Goal: Information Seeking & Learning: Check status

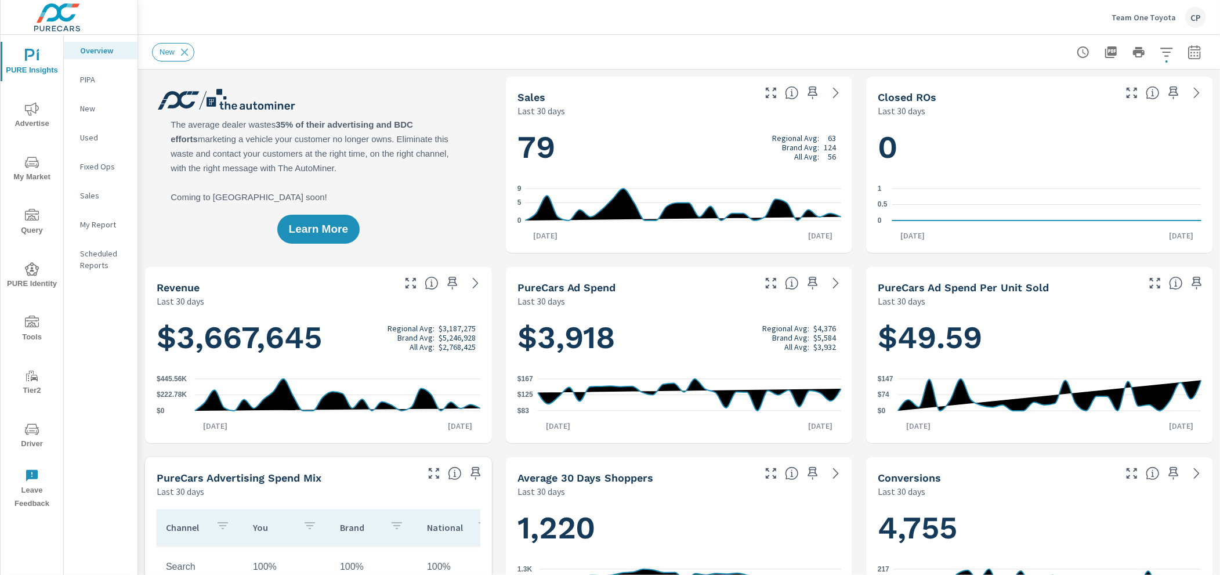
click at [45, 113] on span "Advertise" at bounding box center [32, 116] width 56 height 28
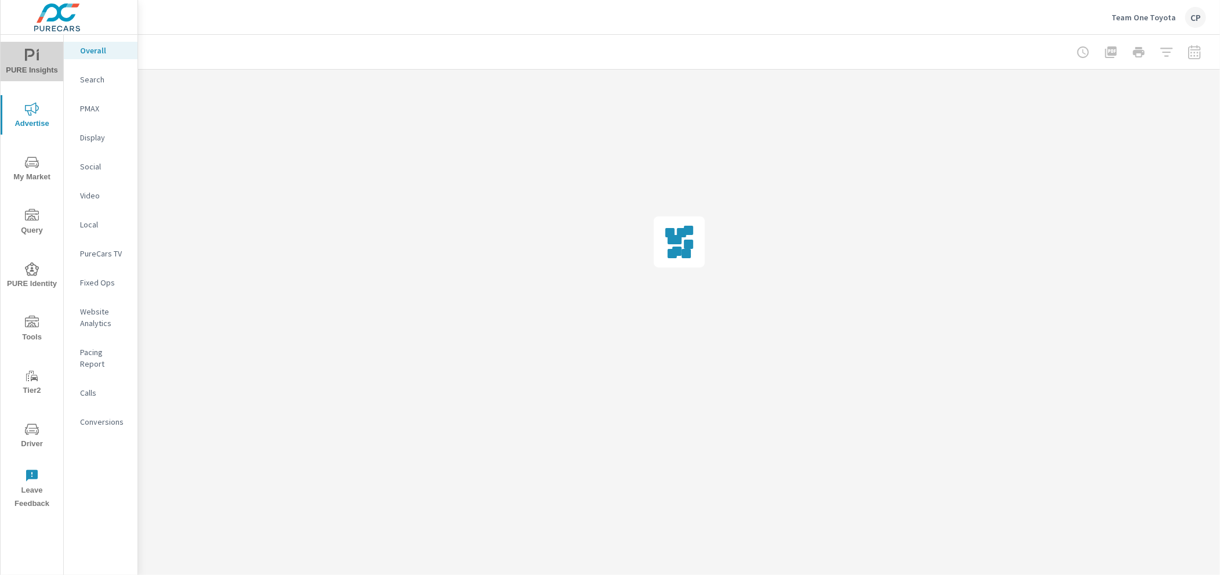
click at [42, 65] on span "PURE Insights" at bounding box center [32, 63] width 56 height 28
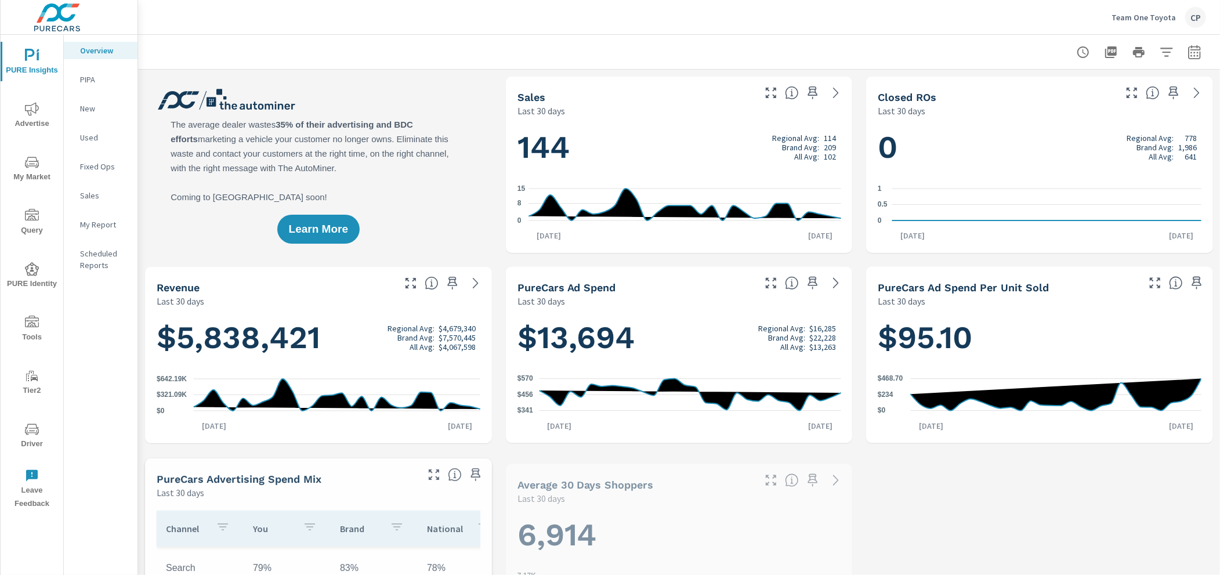
scroll to position [363, 0]
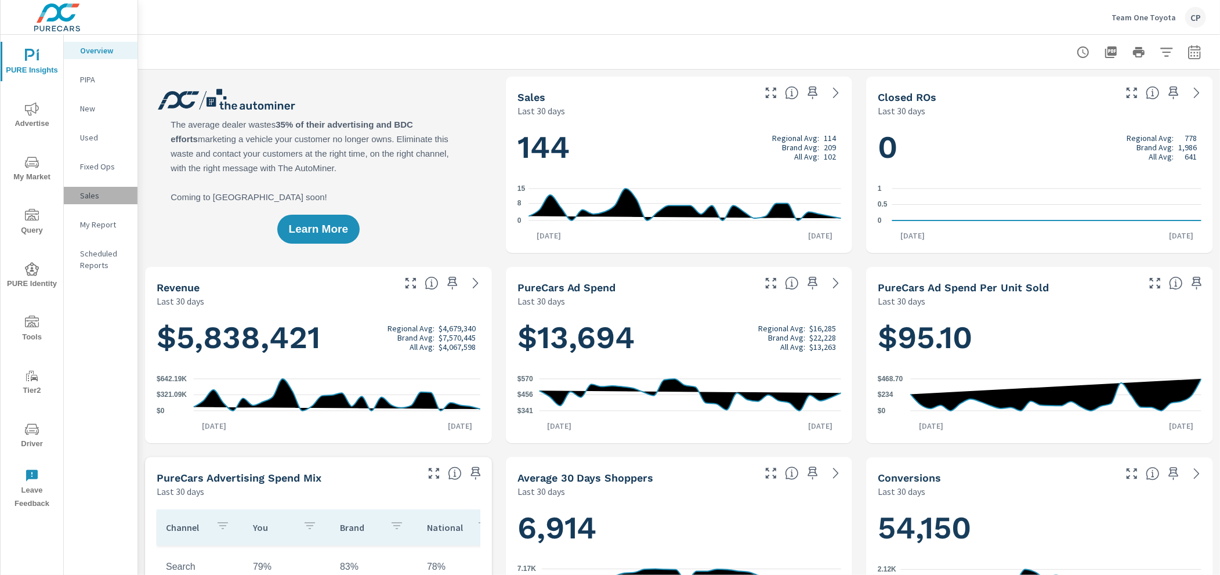
click at [90, 193] on p "Sales" at bounding box center [104, 196] width 48 height 12
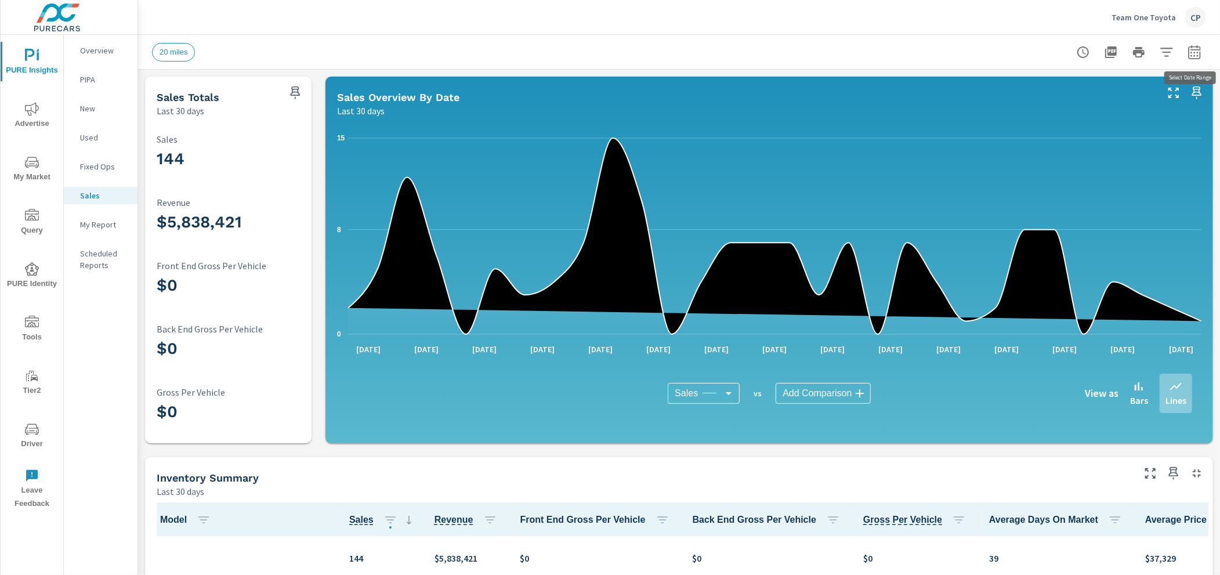
scroll to position [1, 0]
click at [1196, 51] on icon "button" at bounding box center [1195, 52] width 14 height 14
select select "Last 30 days"
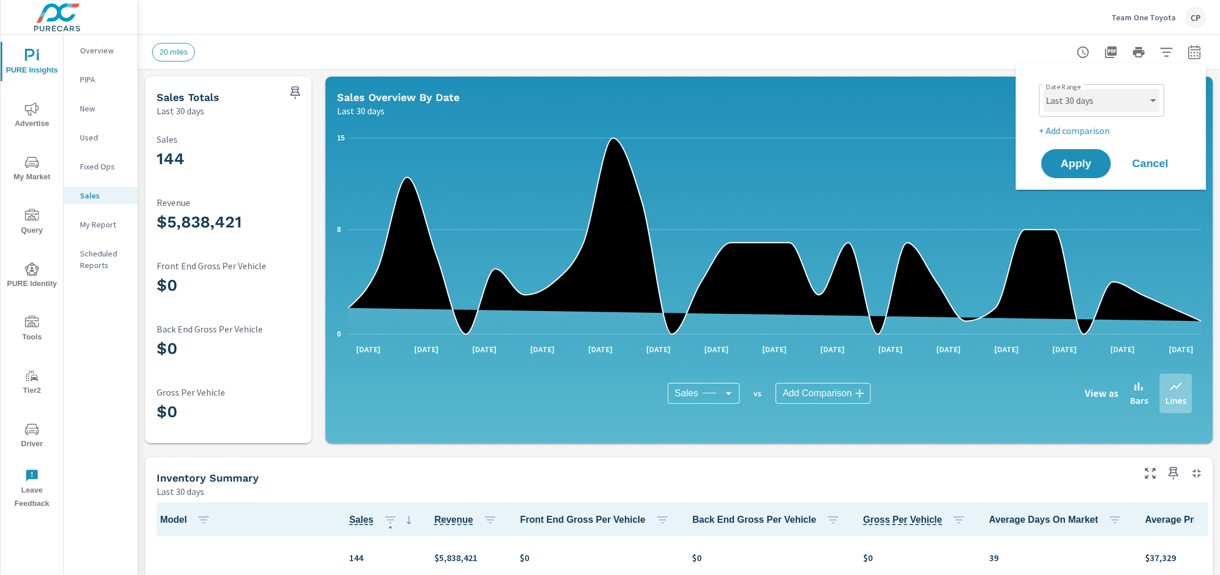
click at [1108, 95] on select "Custom Yesterday Last week Last 7 days Last 14 days Last 30 days Last 45 days L…" at bounding box center [1102, 100] width 116 height 23
click at [1072, 158] on span "Apply" at bounding box center [1076, 163] width 48 height 11
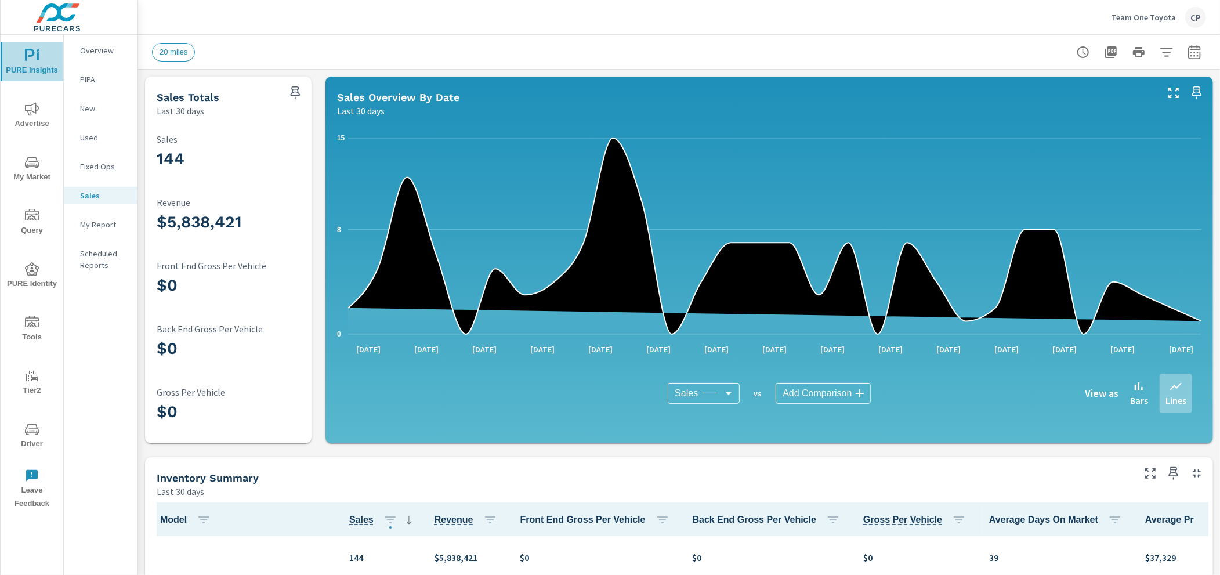
click at [32, 68] on span "PURE Insights" at bounding box center [32, 63] width 56 height 28
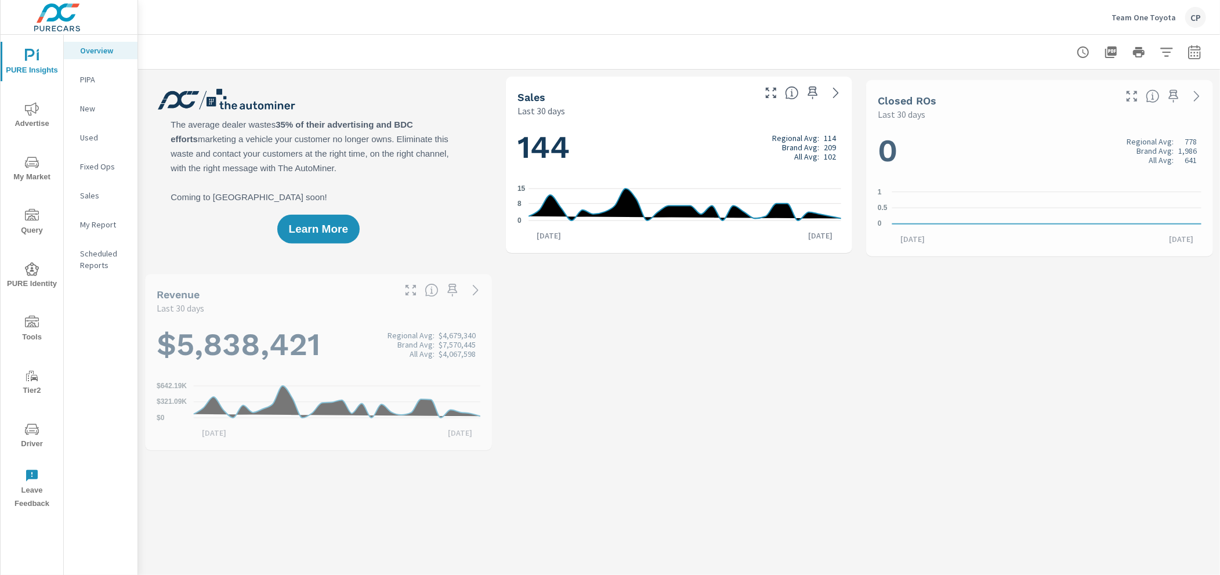
scroll to position [363, 0]
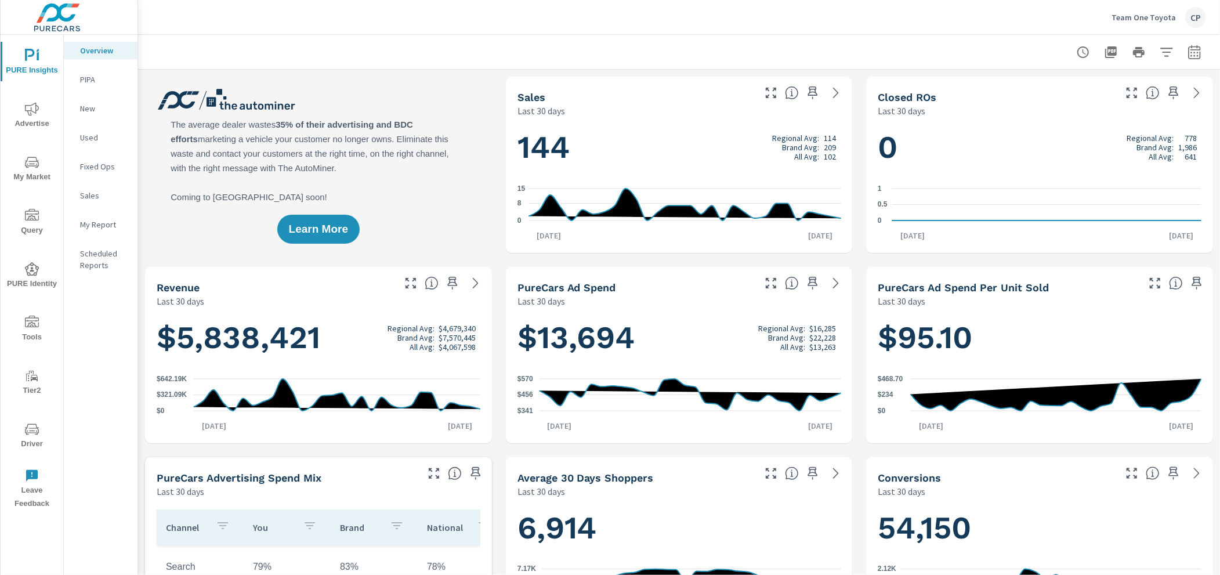
click at [86, 53] on p "Overview" at bounding box center [104, 51] width 48 height 12
click at [1209, 57] on div at bounding box center [679, 52] width 1082 height 34
click at [1199, 55] on icon "button" at bounding box center [1195, 52] width 14 height 14
select select "Last 30 days"
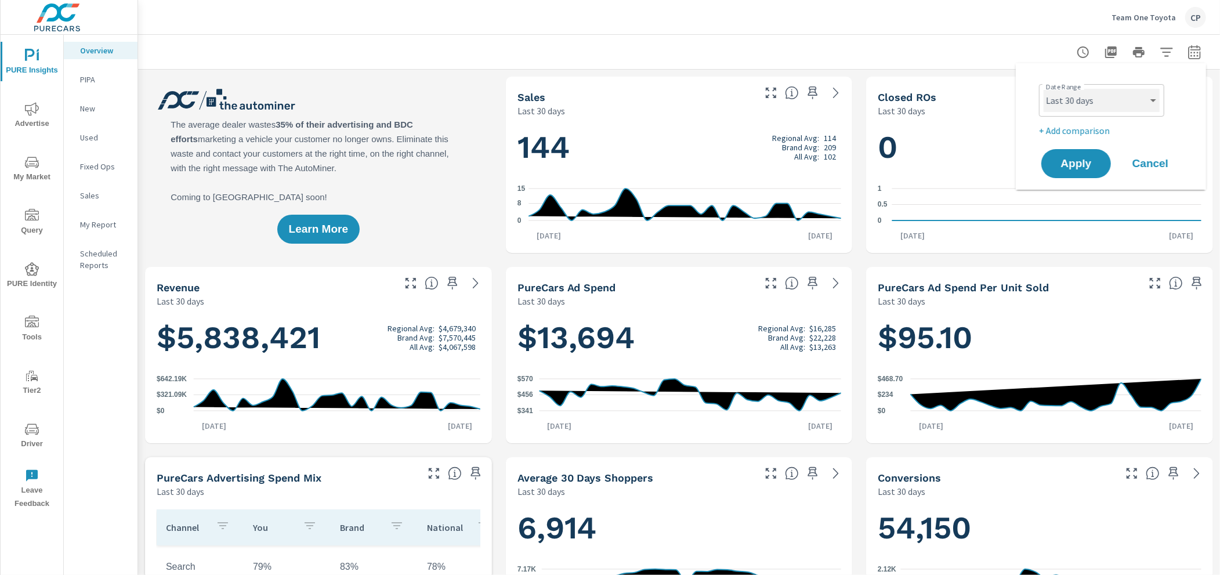
click at [1146, 95] on select "Custom Yesterday Last week Last 7 days Last 14 days Last 30 days Last 45 days L…" at bounding box center [1102, 100] width 116 height 23
drag, startPoint x: 1108, startPoint y: 129, endPoint x: 1110, endPoint y: 124, distance: 6.1
click at [1108, 129] on p "+ Add comparison" at bounding box center [1113, 131] width 149 height 14
select select "Previous period"
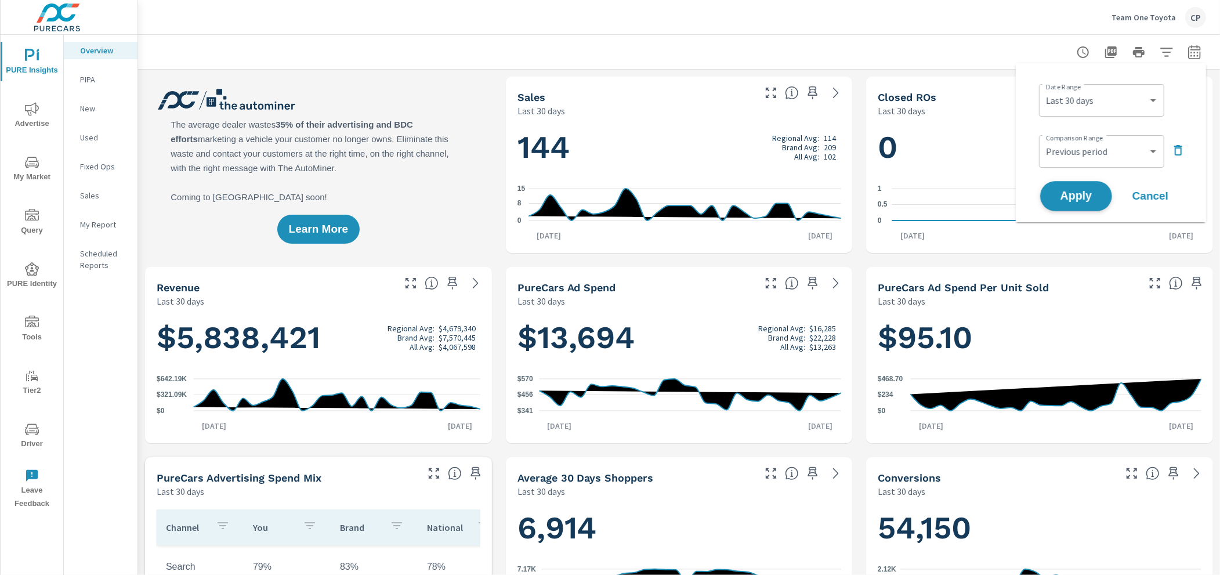
click at [1101, 192] on button "Apply" at bounding box center [1076, 196] width 72 height 30
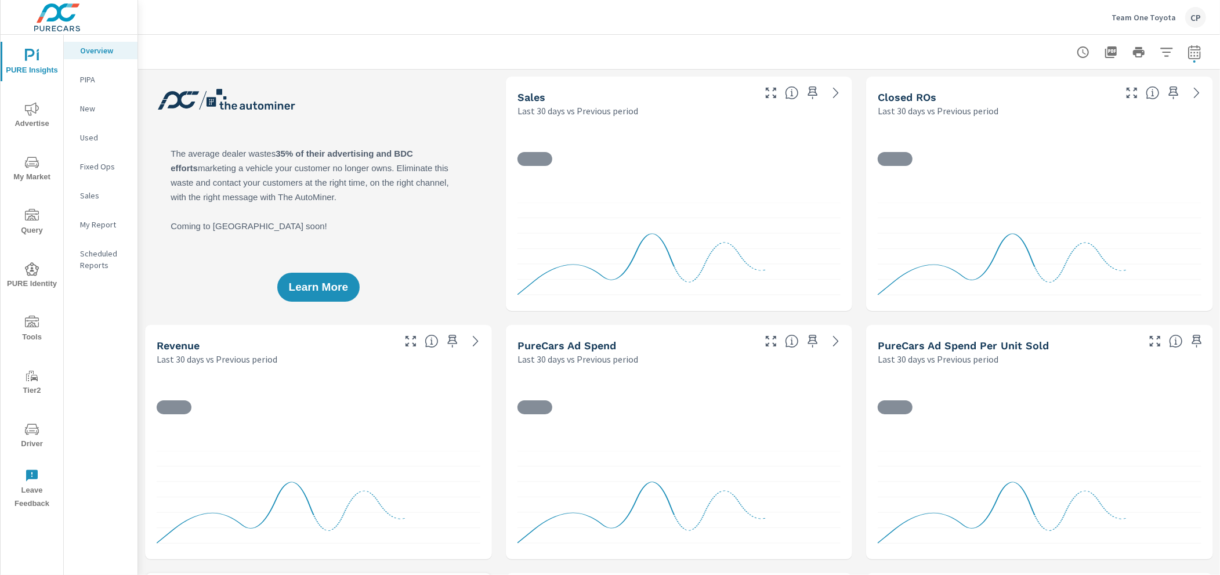
scroll to position [363, 0]
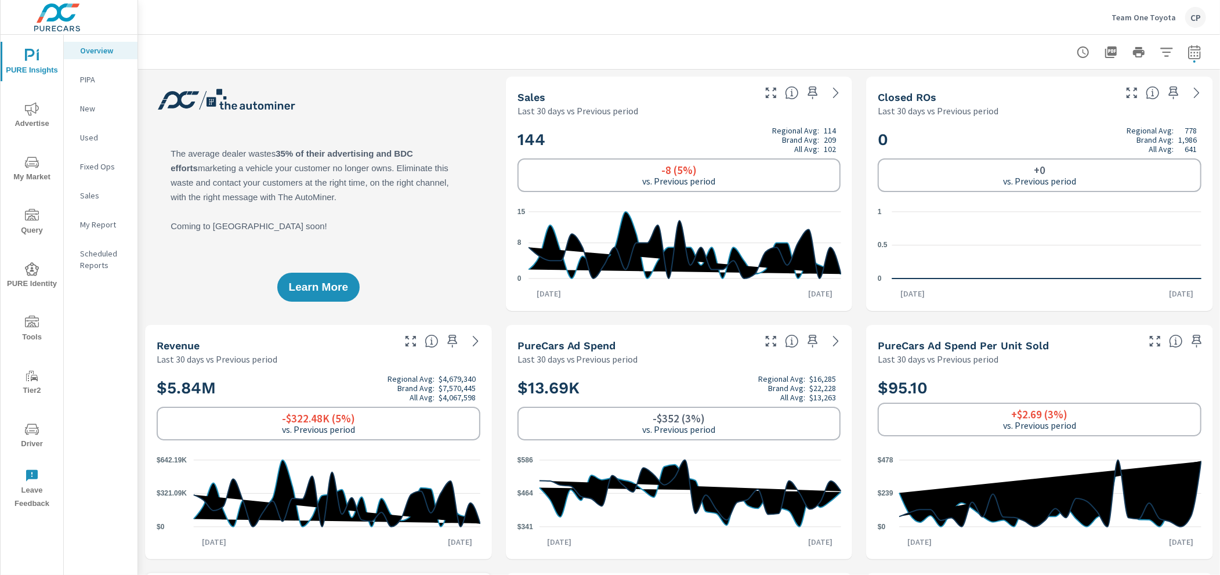
click at [1187, 60] on button "button" at bounding box center [1194, 52] width 23 height 23
select select "Last 30 days"
select select "Previous period"
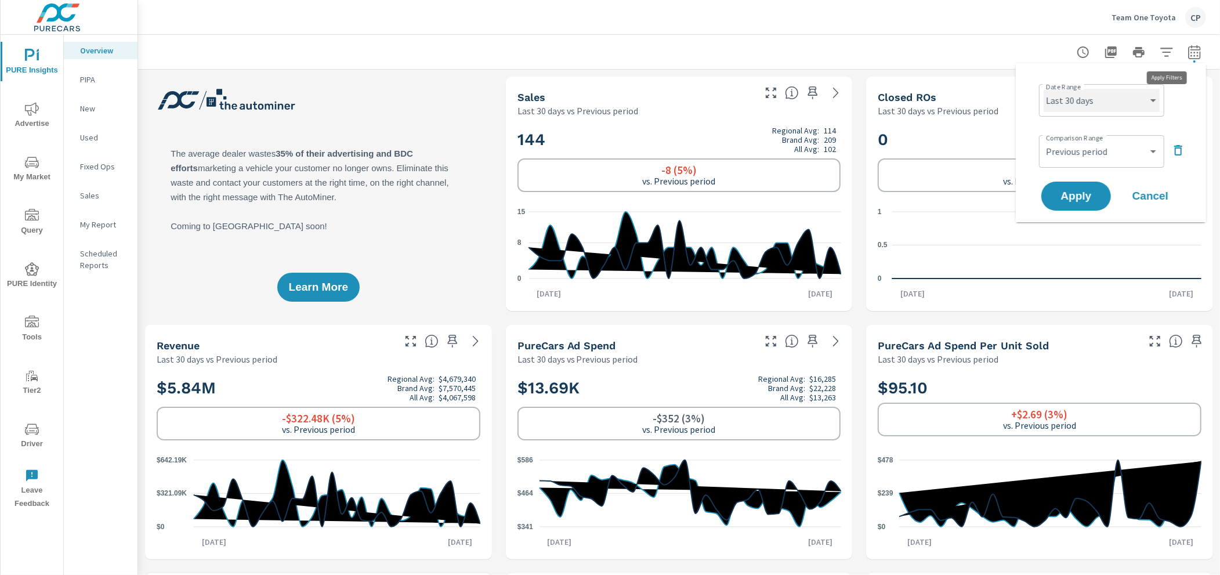
click at [1138, 92] on select "Custom Yesterday Last week Last 7 days Last 14 days Last 30 days Last 45 days L…" at bounding box center [1102, 100] width 116 height 23
click at [1044, 89] on select "Custom Yesterday Last week Last 7 days Last 14 days Last 30 days Last 45 days L…" at bounding box center [1102, 100] width 116 height 23
select select "Month to date"
click at [1102, 186] on button "Apply" at bounding box center [1076, 196] width 72 height 30
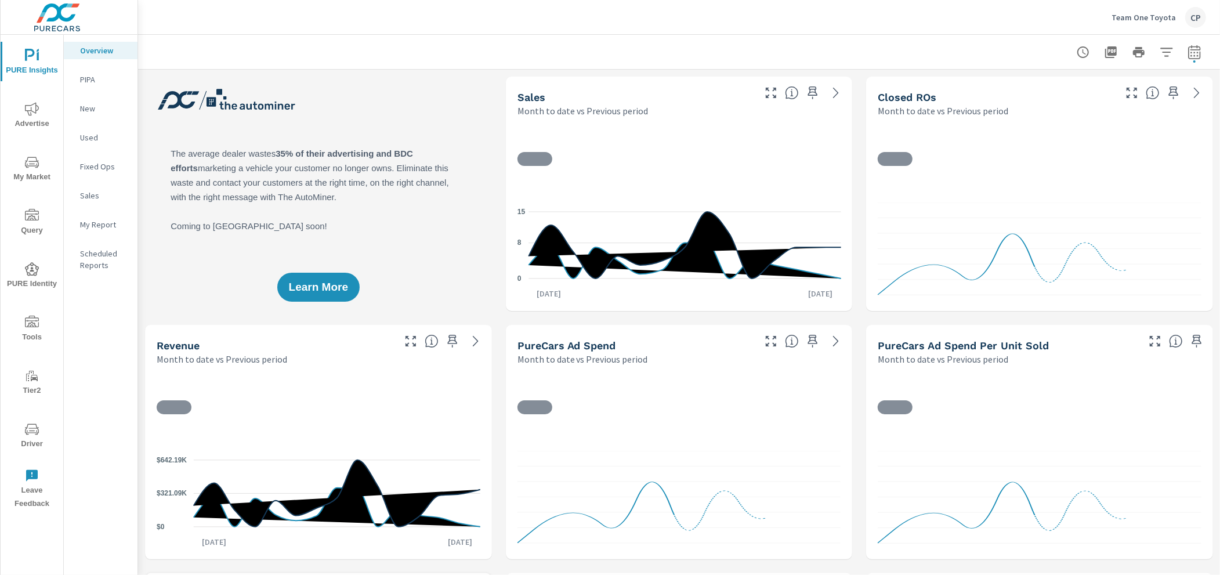
scroll to position [363, 0]
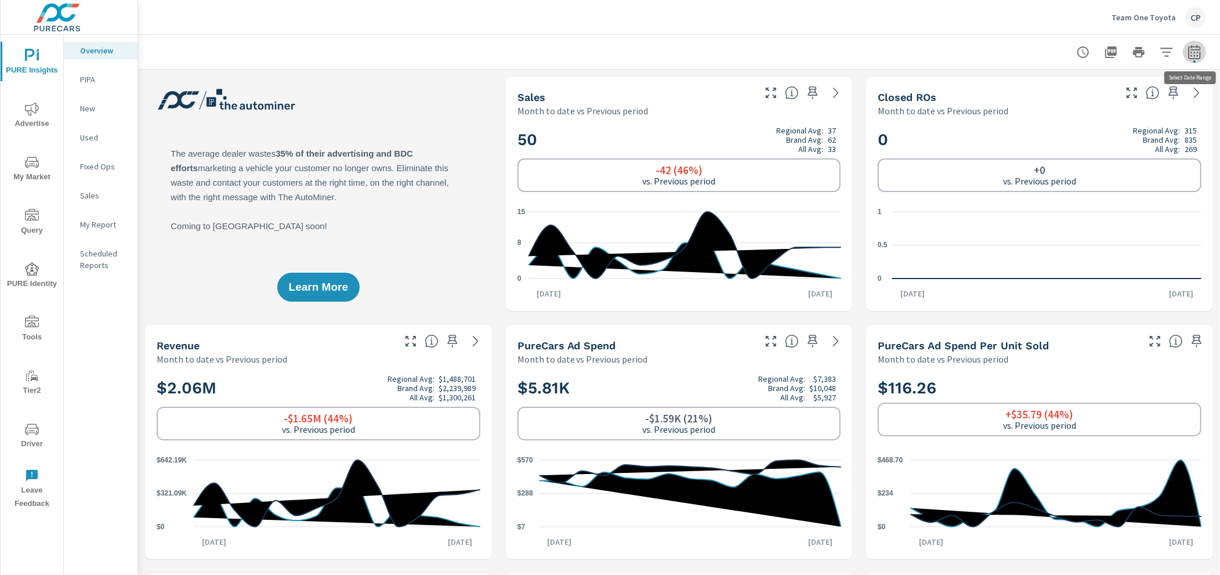
click at [1197, 56] on icon "button" at bounding box center [1195, 52] width 14 height 14
select select "Month to date"
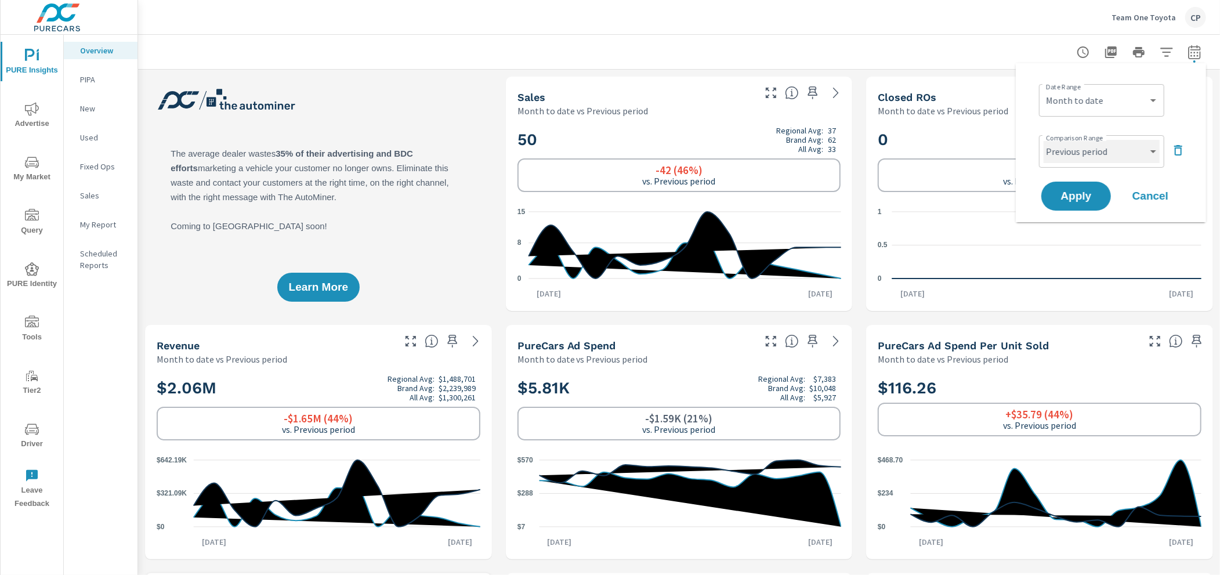
click at [1098, 144] on select "Custom Previous period Previous month Previous year" at bounding box center [1102, 151] width 116 height 23
click at [1044, 140] on select "Custom Previous period Previous month Previous year" at bounding box center [1102, 151] width 116 height 23
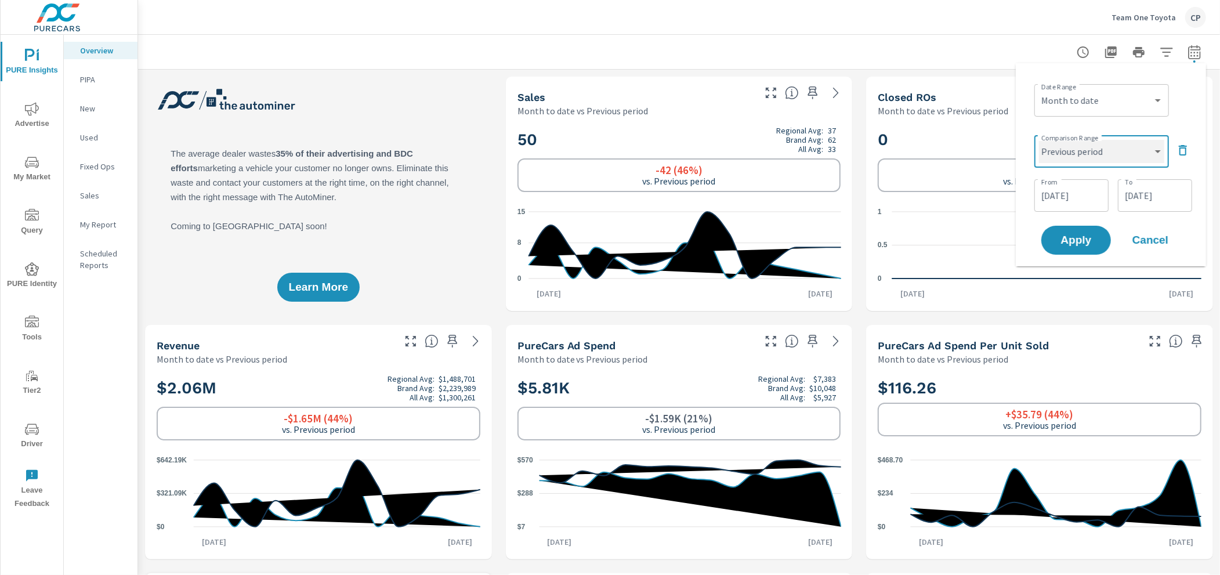
select select "custom"
click at [1072, 189] on input "07/17/2025" at bounding box center [1071, 195] width 65 height 23
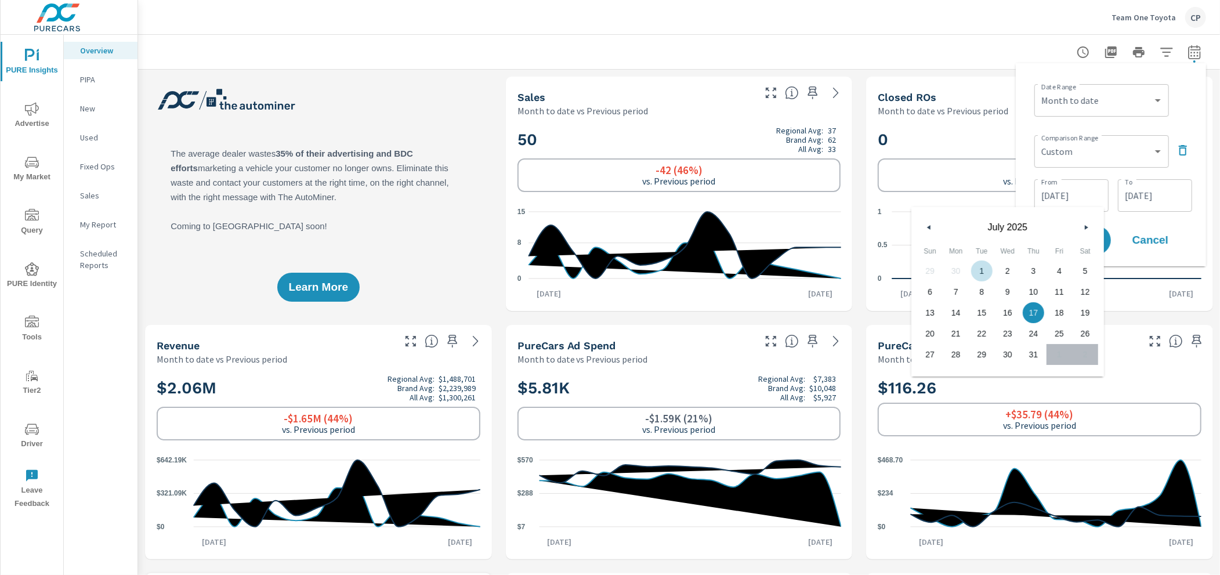
click at [985, 275] on span "1" at bounding box center [982, 270] width 26 height 15
click at [954, 312] on span "14" at bounding box center [956, 312] width 26 height 15
drag, startPoint x: 979, startPoint y: 267, endPoint x: 999, endPoint y: 265, distance: 19.2
click at [979, 267] on span "1" at bounding box center [982, 270] width 26 height 15
type input "07/01/2025"
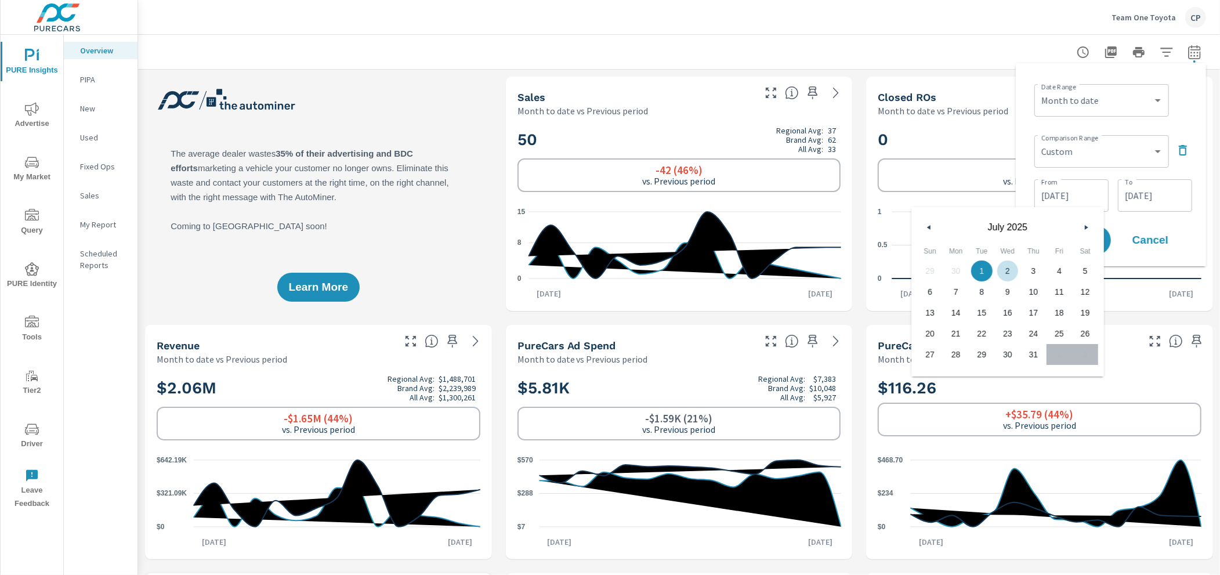
click at [1158, 201] on input "07/31/2025" at bounding box center [1155, 195] width 65 height 23
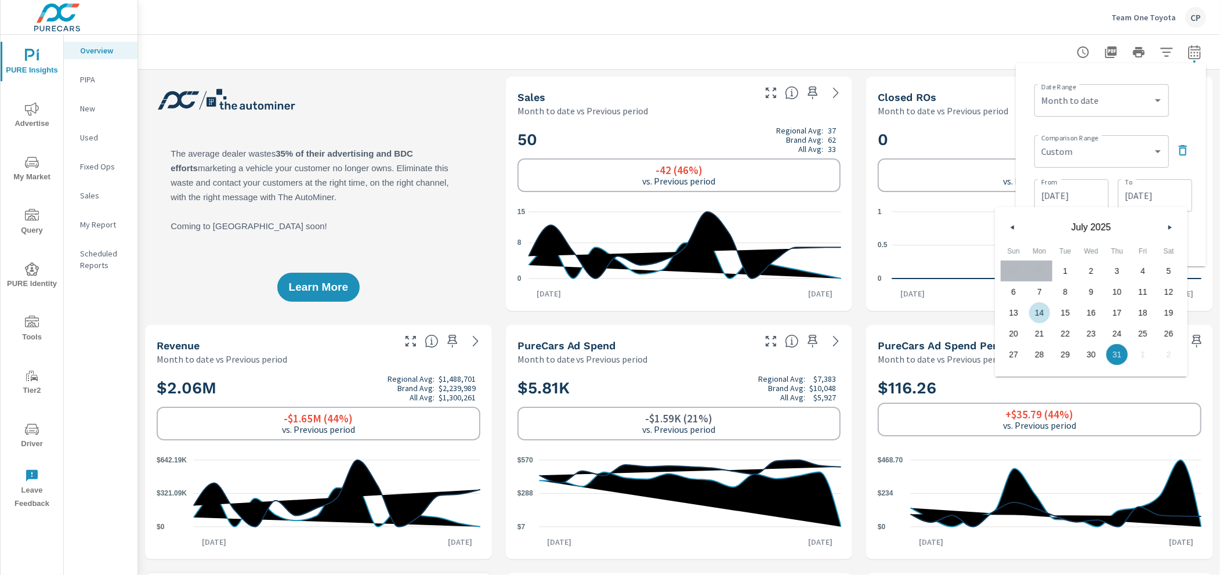
click at [1043, 310] on span "14" at bounding box center [1040, 312] width 26 height 15
type input "07/14/2025"
click at [1193, 253] on div "Date Range Custom Yesterday Last week Last 7 days Last 14 days Last 30 days Las…" at bounding box center [1111, 165] width 172 height 185
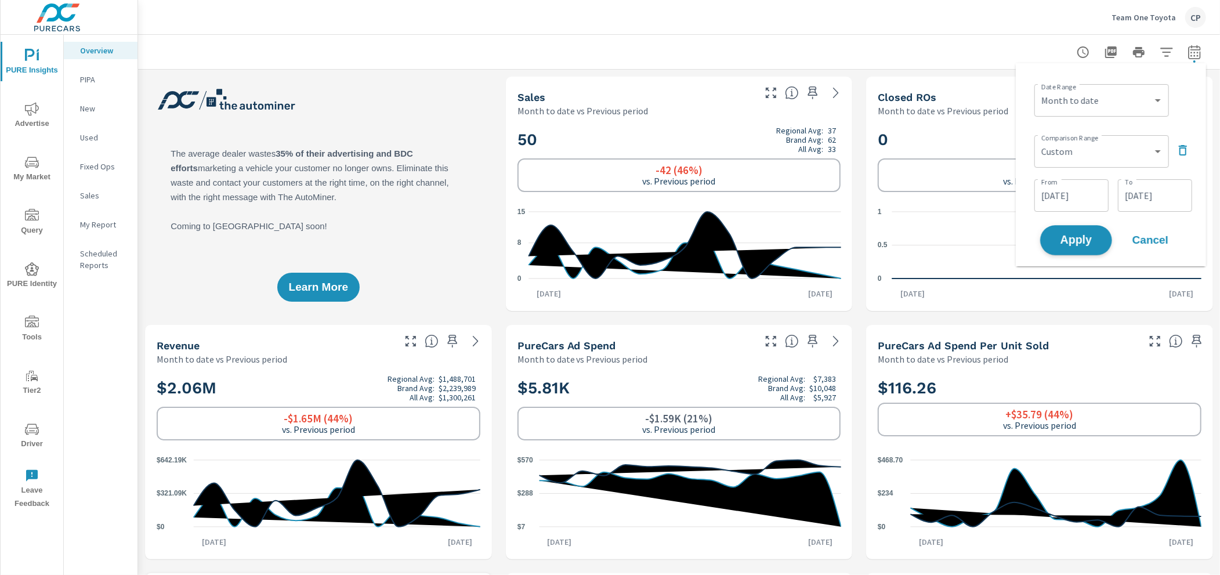
drag, startPoint x: 1084, startPoint y: 243, endPoint x: 1067, endPoint y: 244, distance: 17.5
click at [1082, 243] on span "Apply" at bounding box center [1076, 240] width 48 height 11
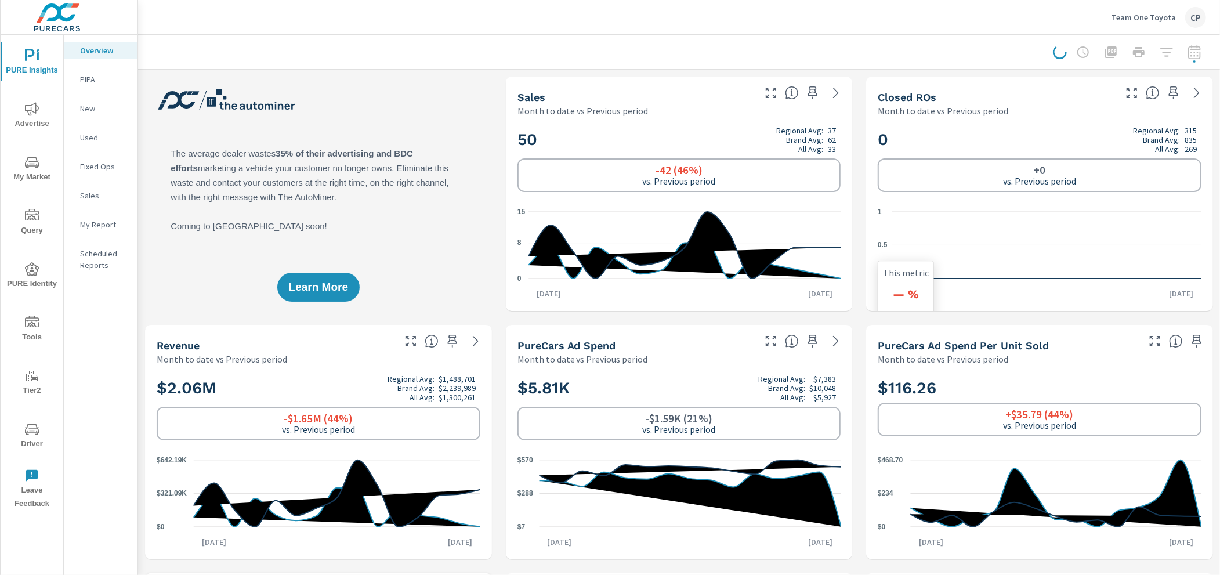
scroll to position [6, 0]
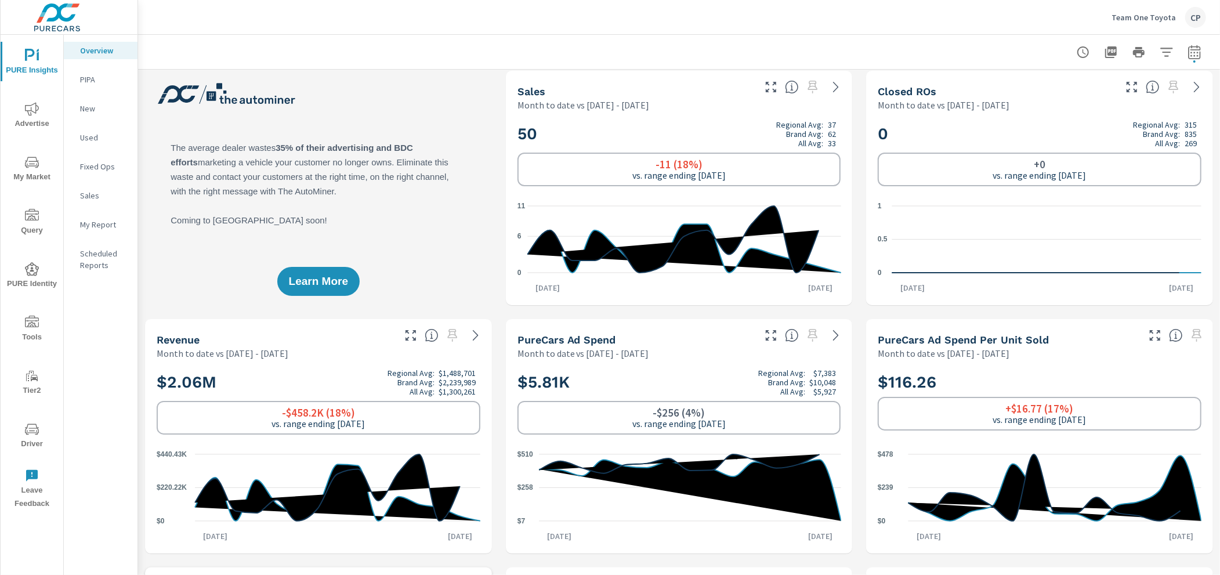
click at [793, 52] on div at bounding box center [679, 52] width 1054 height 34
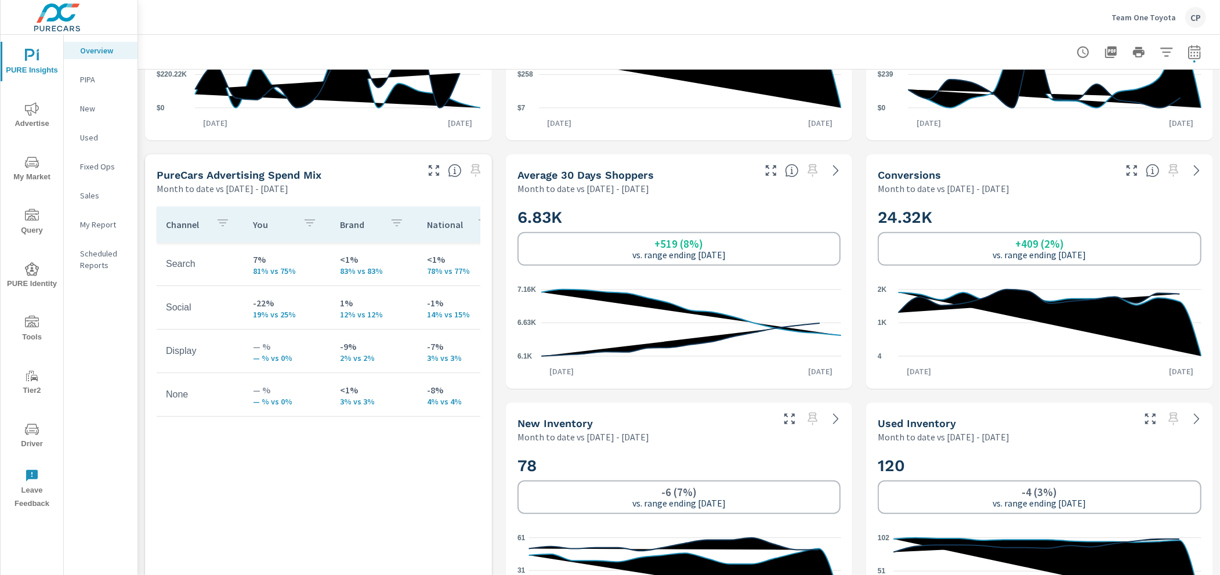
scroll to position [357, 0]
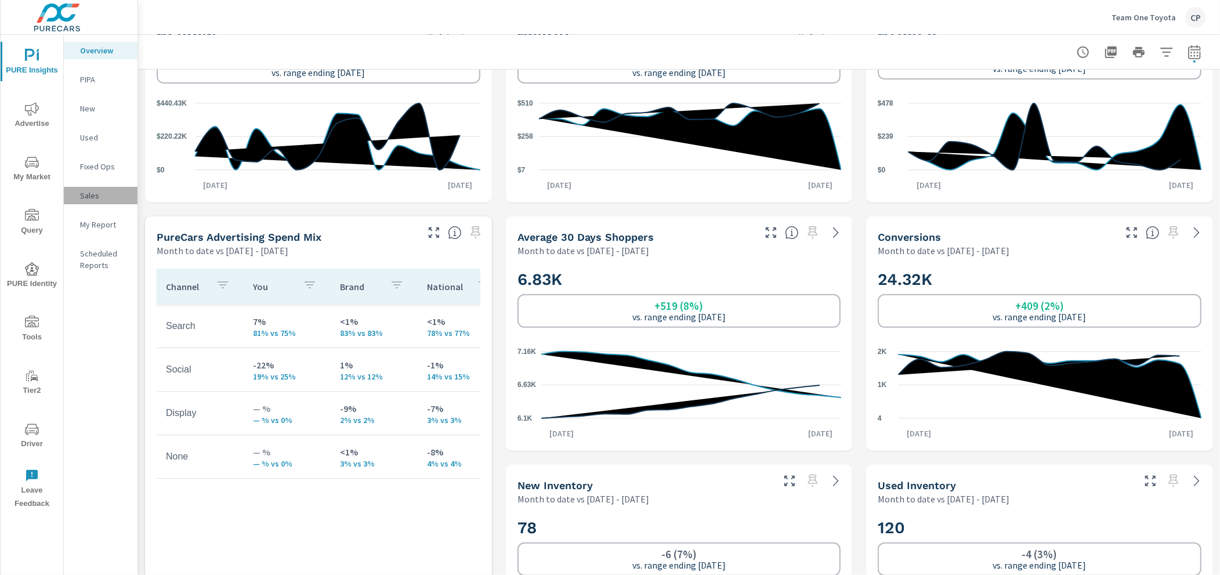
click at [83, 197] on p "Sales" at bounding box center [104, 196] width 48 height 12
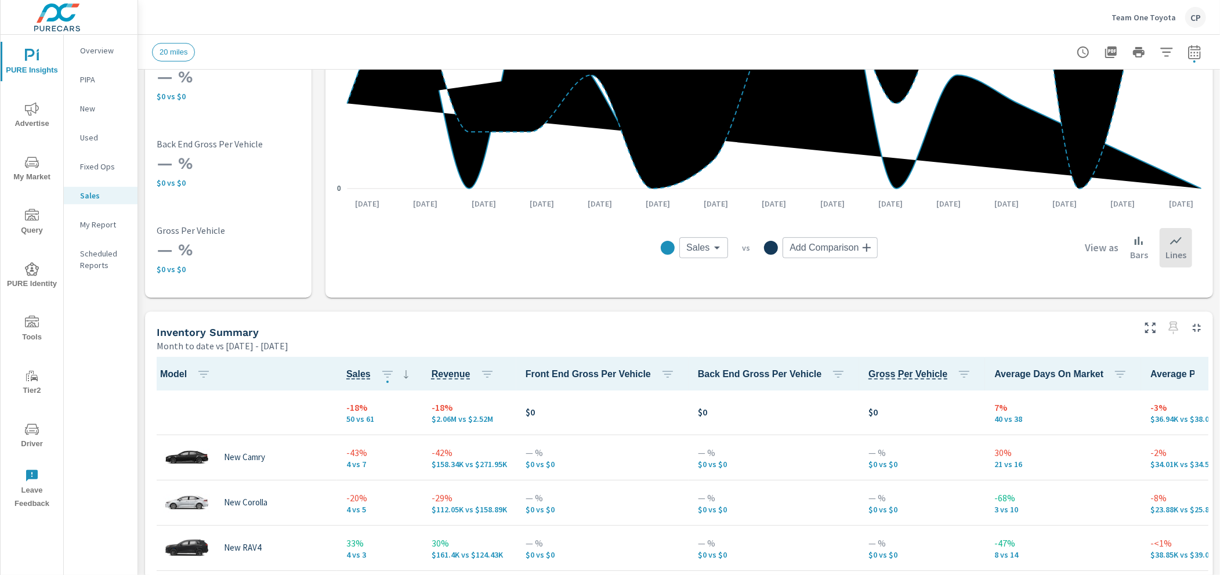
scroll to position [273, 0]
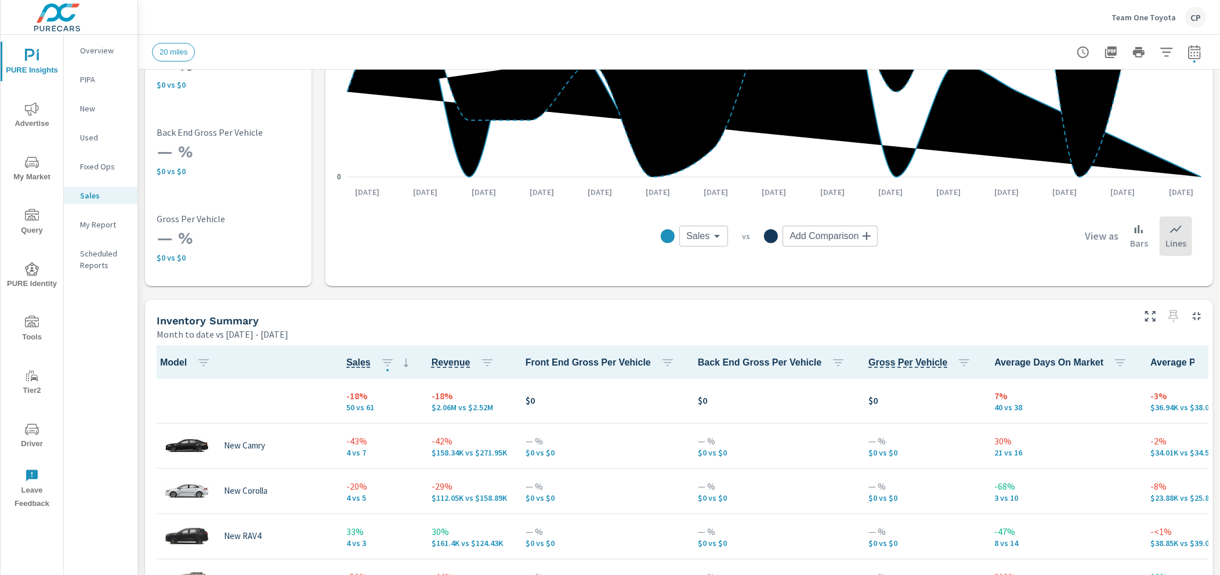
click at [102, 222] on p "My Report" at bounding box center [104, 225] width 48 height 12
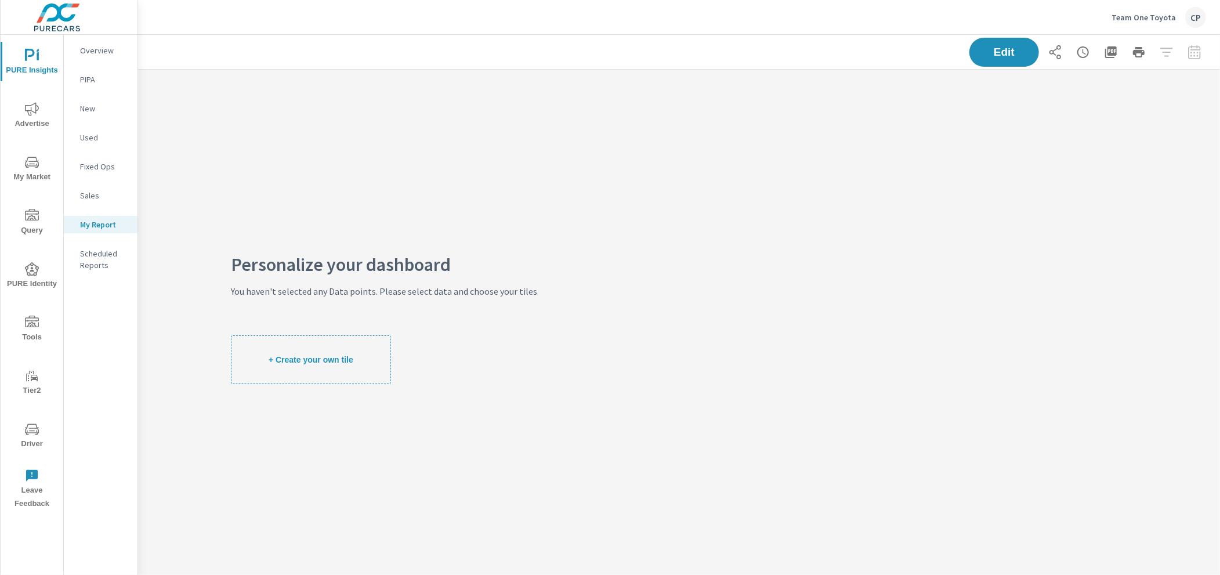
click at [91, 256] on p "Scheduled Reports" at bounding box center [104, 259] width 48 height 23
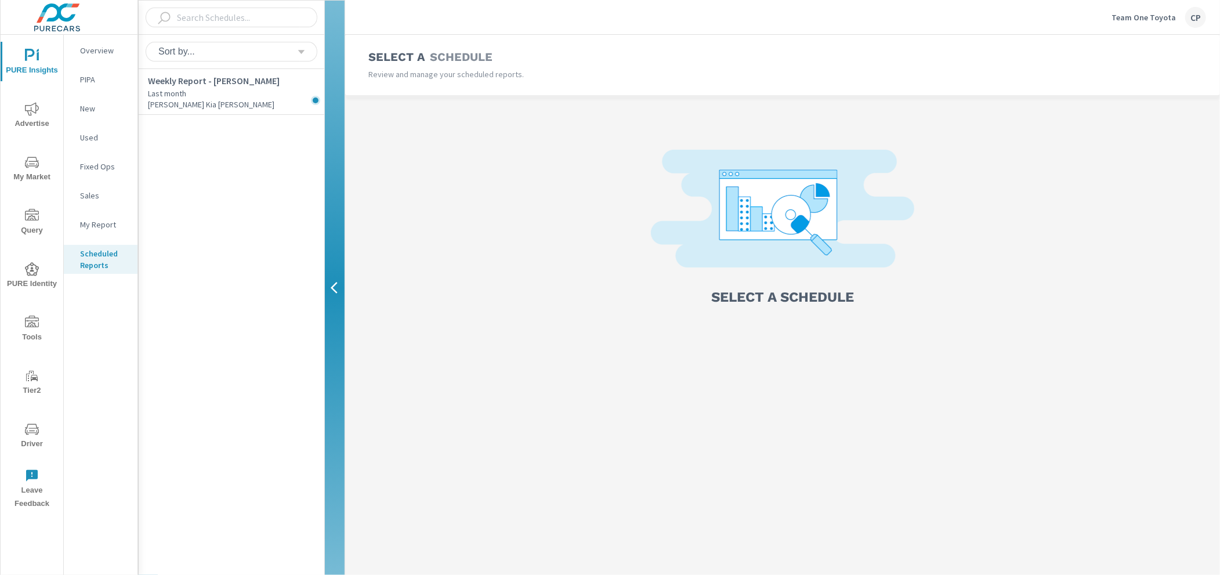
click at [32, 272] on icon "nav menu" at bounding box center [32, 269] width 14 height 14
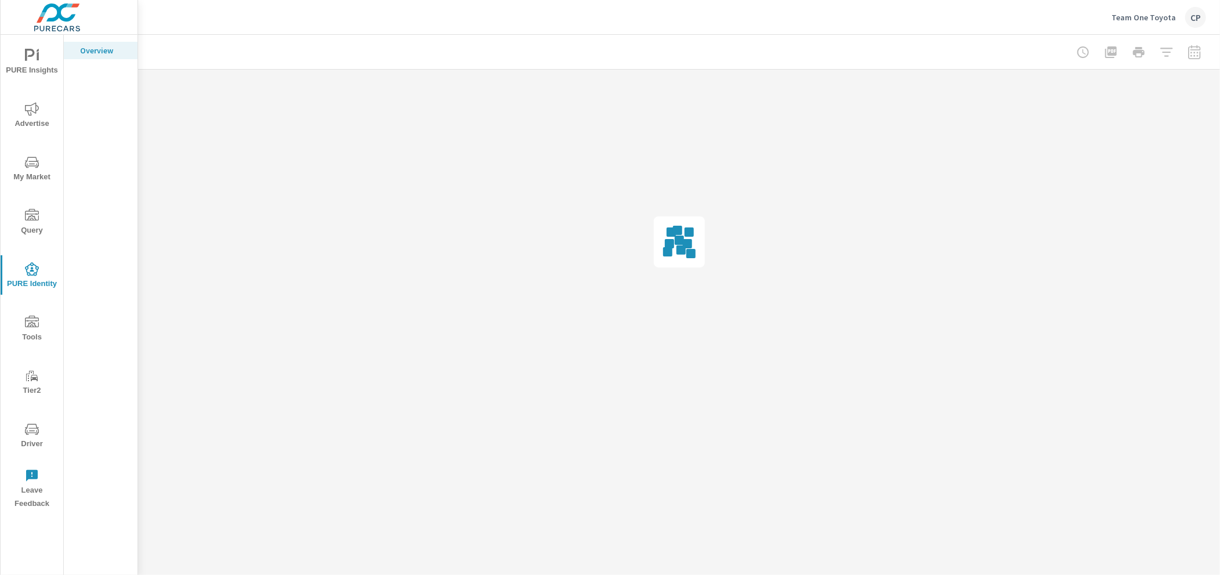
click at [31, 320] on icon "nav menu" at bounding box center [32, 323] width 14 height 14
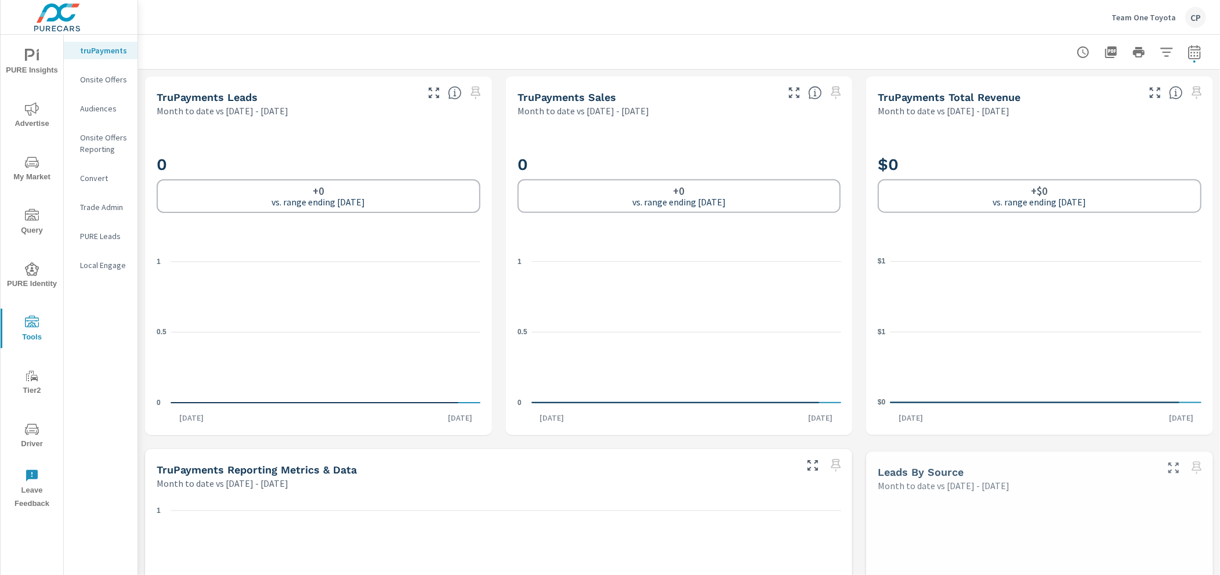
click at [106, 84] on p "Onsite Offers" at bounding box center [104, 80] width 48 height 12
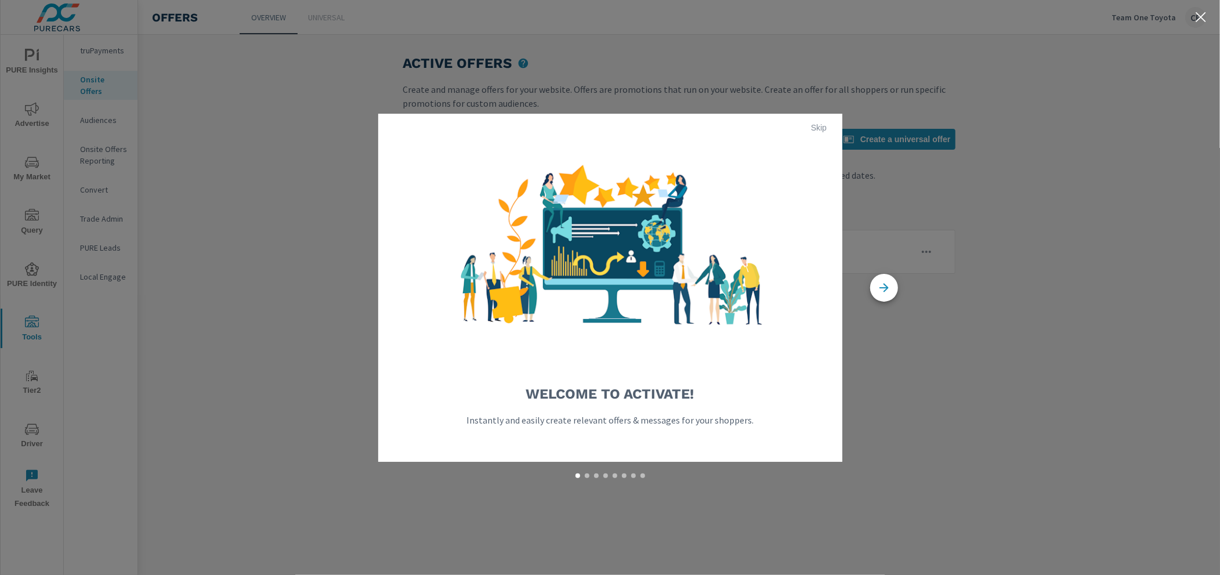
drag, startPoint x: 883, startPoint y: 348, endPoint x: 878, endPoint y: 331, distance: 17.1
click at [883, 348] on div "Welcome to Activate! Instantly and easily create relevant offers & messages for…" at bounding box center [610, 287] width 1220 height 575
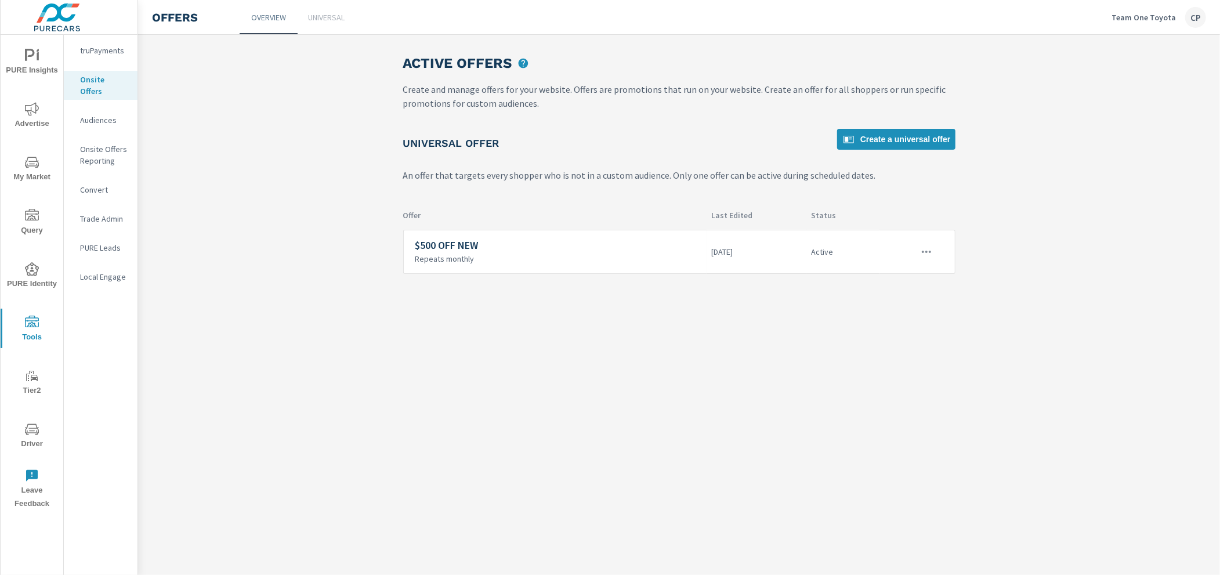
click at [109, 79] on p "Onsite Offers" at bounding box center [104, 85] width 48 height 23
click at [112, 143] on p "Onsite Offers Reporting" at bounding box center [104, 154] width 48 height 23
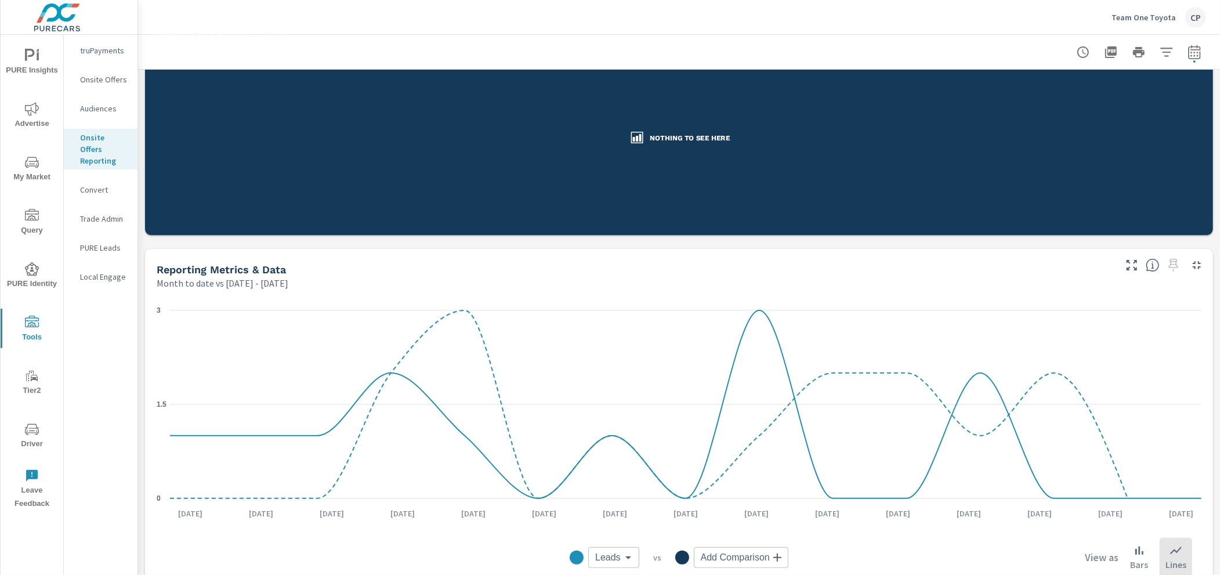
scroll to position [204, 0]
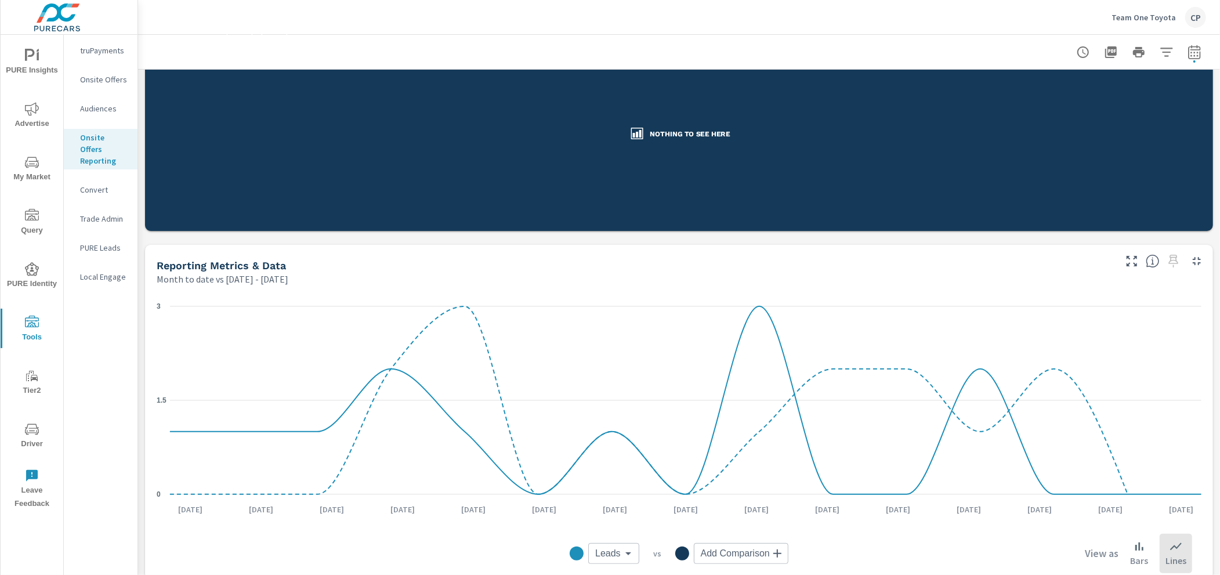
click at [111, 113] on p "Audiences" at bounding box center [104, 109] width 48 height 12
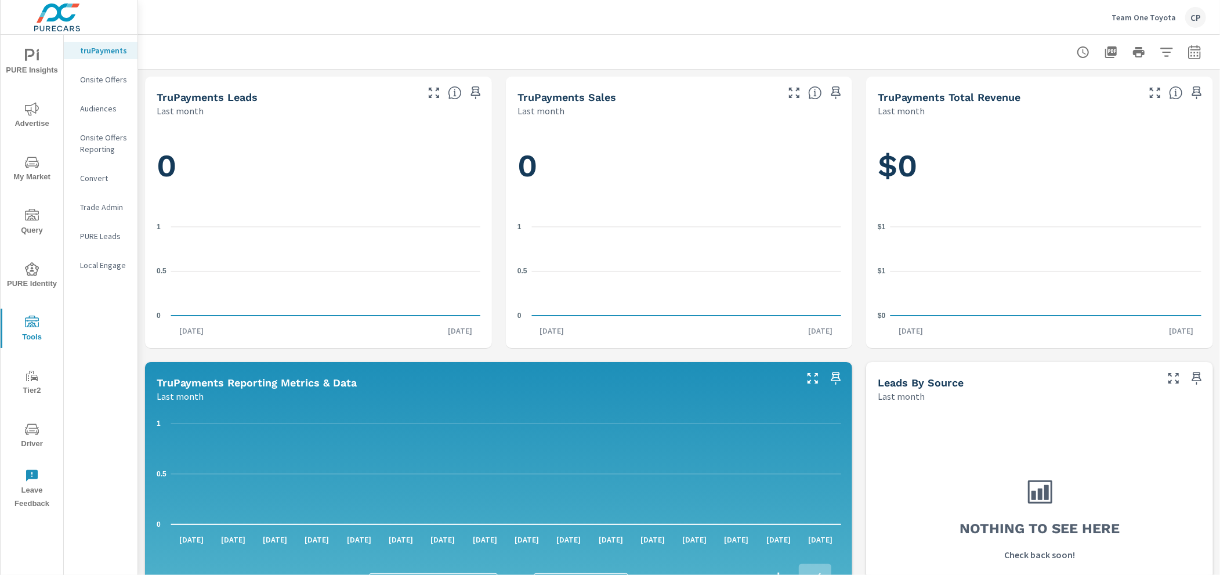
click at [30, 103] on icon "nav menu" at bounding box center [32, 109] width 14 height 14
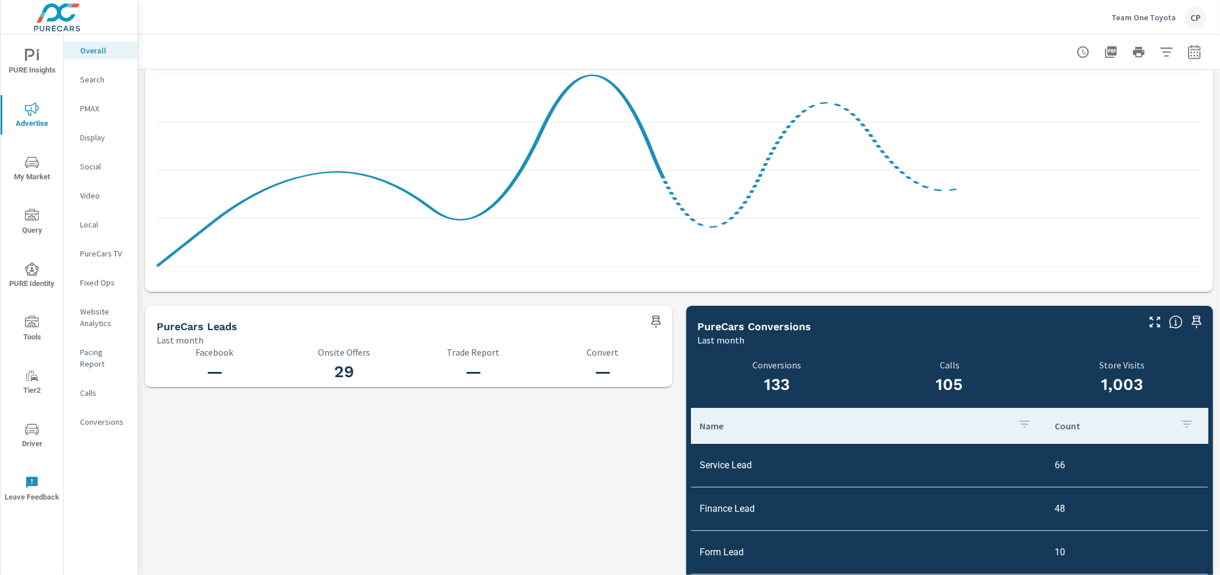
scroll to position [1112, 0]
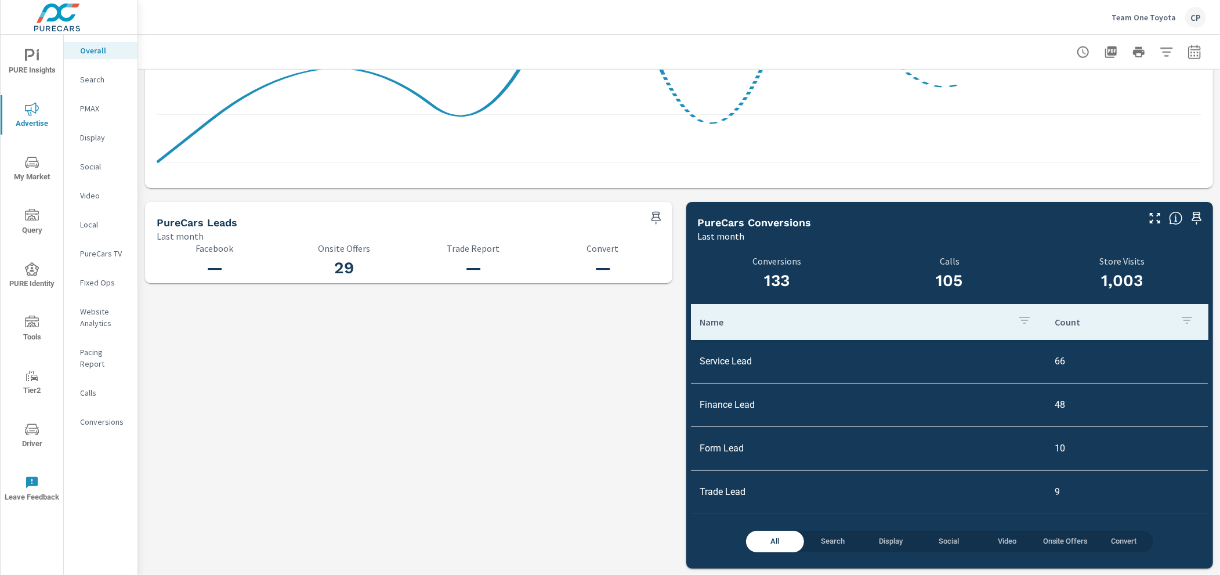
click at [1204, 57] on div at bounding box center [1139, 52] width 135 height 23
click at [1193, 53] on icon "button" at bounding box center [1195, 52] width 14 height 14
select select "Last month"
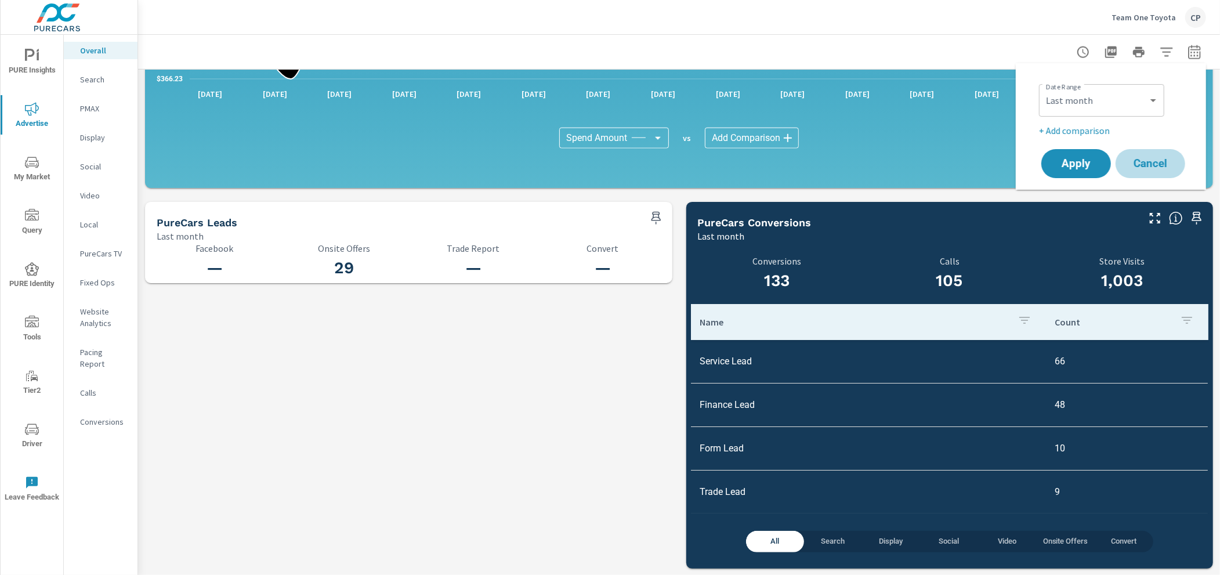
drag, startPoint x: 1149, startPoint y: 160, endPoint x: 1127, endPoint y: 158, distance: 22.1
click at [1146, 160] on span "Cancel" at bounding box center [1150, 163] width 46 height 10
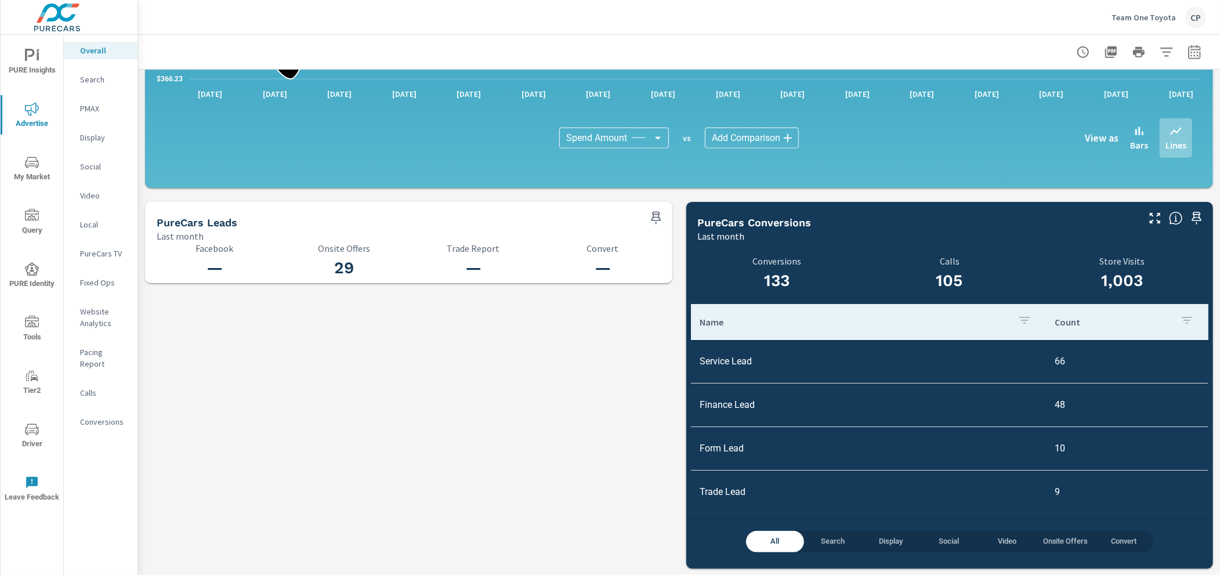
click at [93, 101] on div "PMAX" at bounding box center [101, 108] width 74 height 17
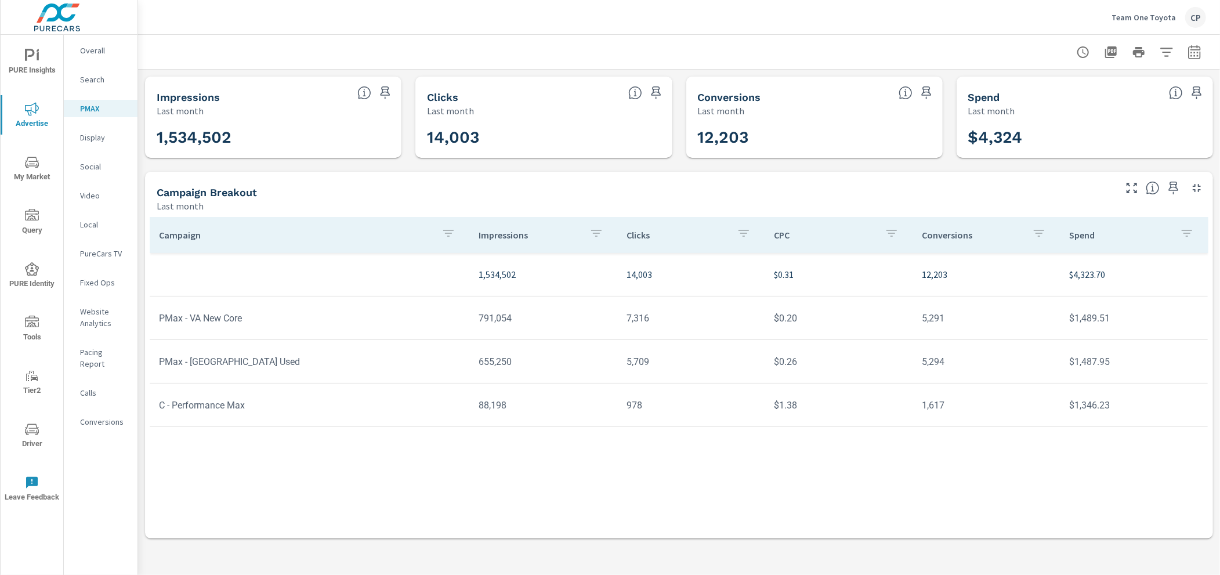
click at [111, 92] on nav "Overall Search PMAX Display Social Video Local PureCars TV Fixed Ops Website An…" at bounding box center [101, 241] width 74 height 412
click at [107, 84] on p "Search" at bounding box center [104, 80] width 48 height 12
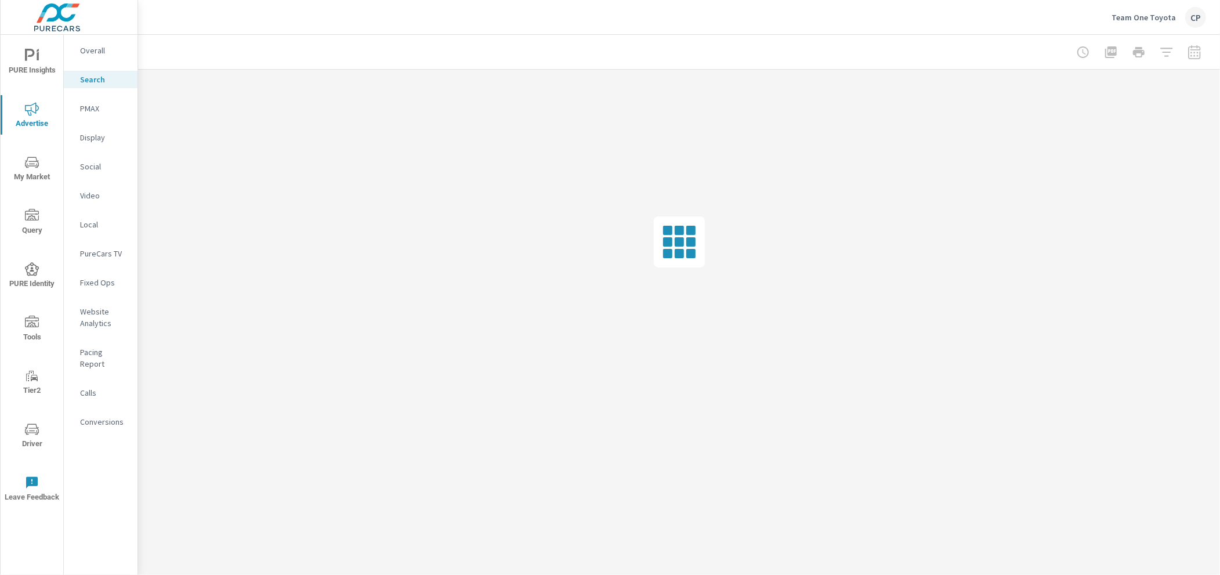
click at [1198, 46] on div at bounding box center [1139, 52] width 135 height 23
